Goal: Book appointment/travel/reservation

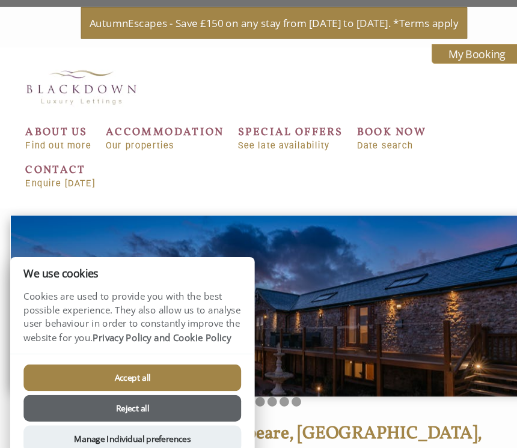
click at [153, 127] on link "ACCOMMODATION Our properties" at bounding box center [156, 132] width 112 height 24
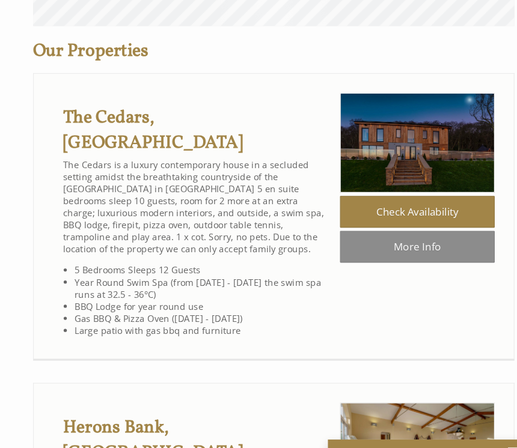
scroll to position [544, 0]
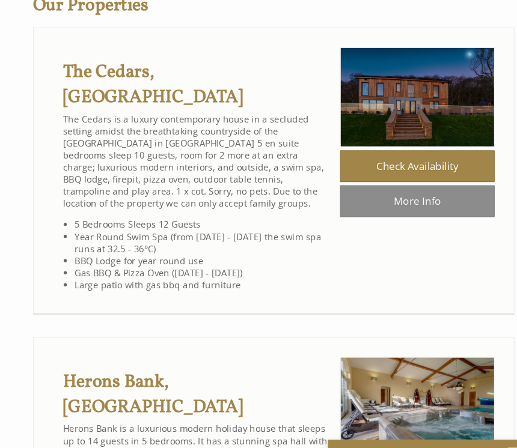
click at [428, 163] on link "Check Availability" at bounding box center [394, 164] width 146 height 30
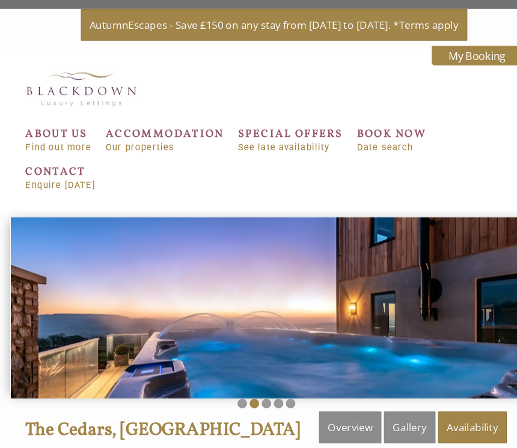
click at [302, 130] on link "SPECIAL OFFERS See late availability" at bounding box center [274, 132] width 99 height 24
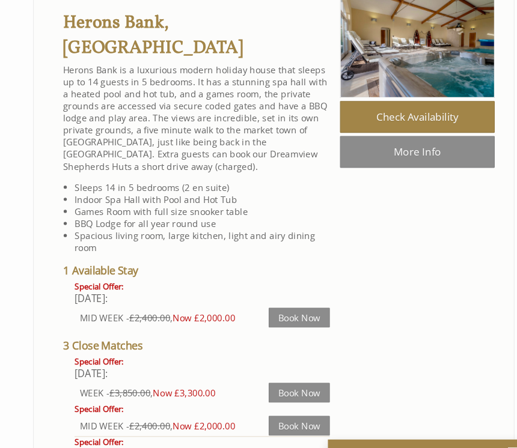
scroll to position [590, 0]
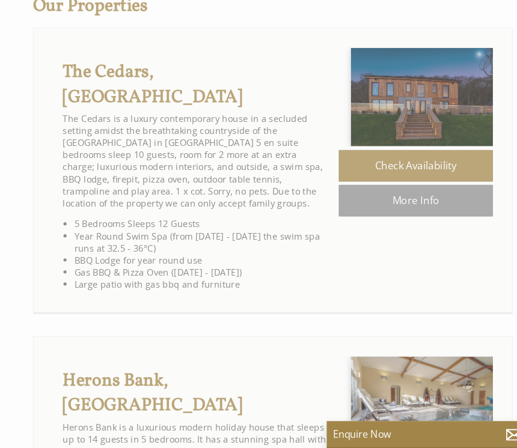
scroll to position [0, 11]
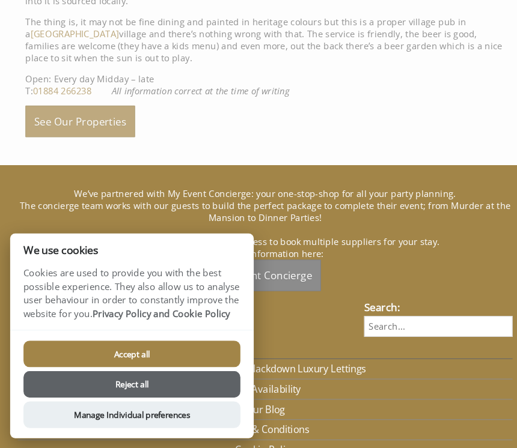
scroll to position [1, 0]
